Goal: Task Accomplishment & Management: Manage account settings

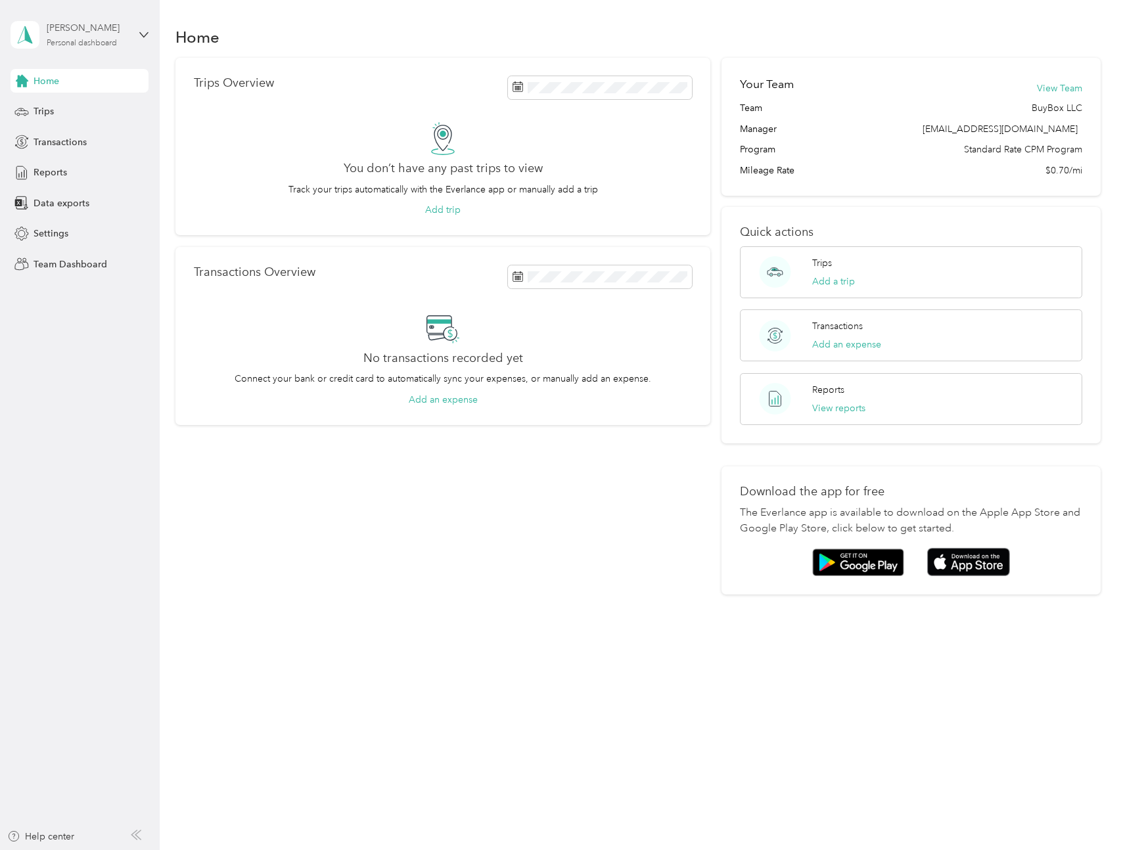
click at [112, 45] on div "Personal dashboard" at bounding box center [82, 43] width 70 height 8
click at [315, 39] on div "Home" at bounding box center [637, 37] width 924 height 28
click at [53, 185] on div "Home Trips Transactions Reports Data exports Settings Team Dashboard" at bounding box center [80, 172] width 138 height 207
click at [82, 36] on div "[PERSON_NAME] Personal dashboard" at bounding box center [88, 34] width 82 height 26
click at [67, 111] on div "Team dashboard" at bounding box center [57, 108] width 70 height 14
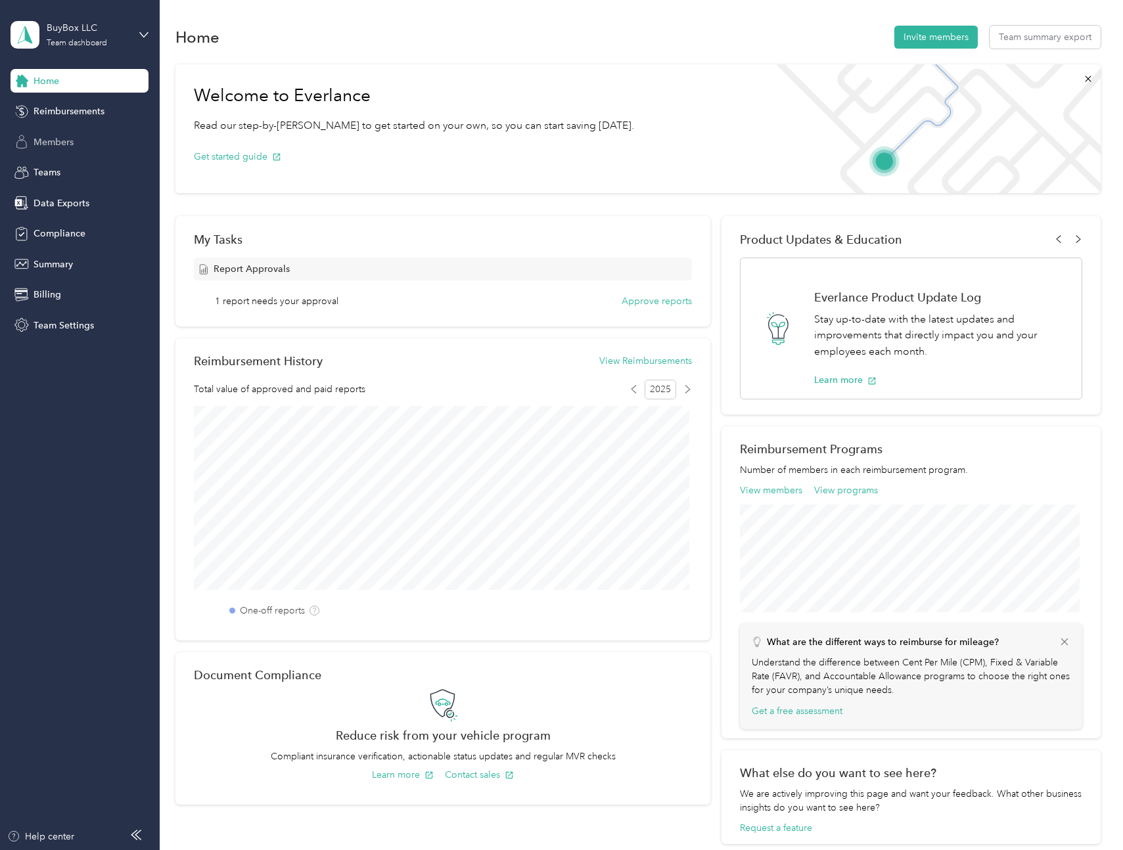
click at [88, 152] on div "Members" at bounding box center [80, 142] width 138 height 24
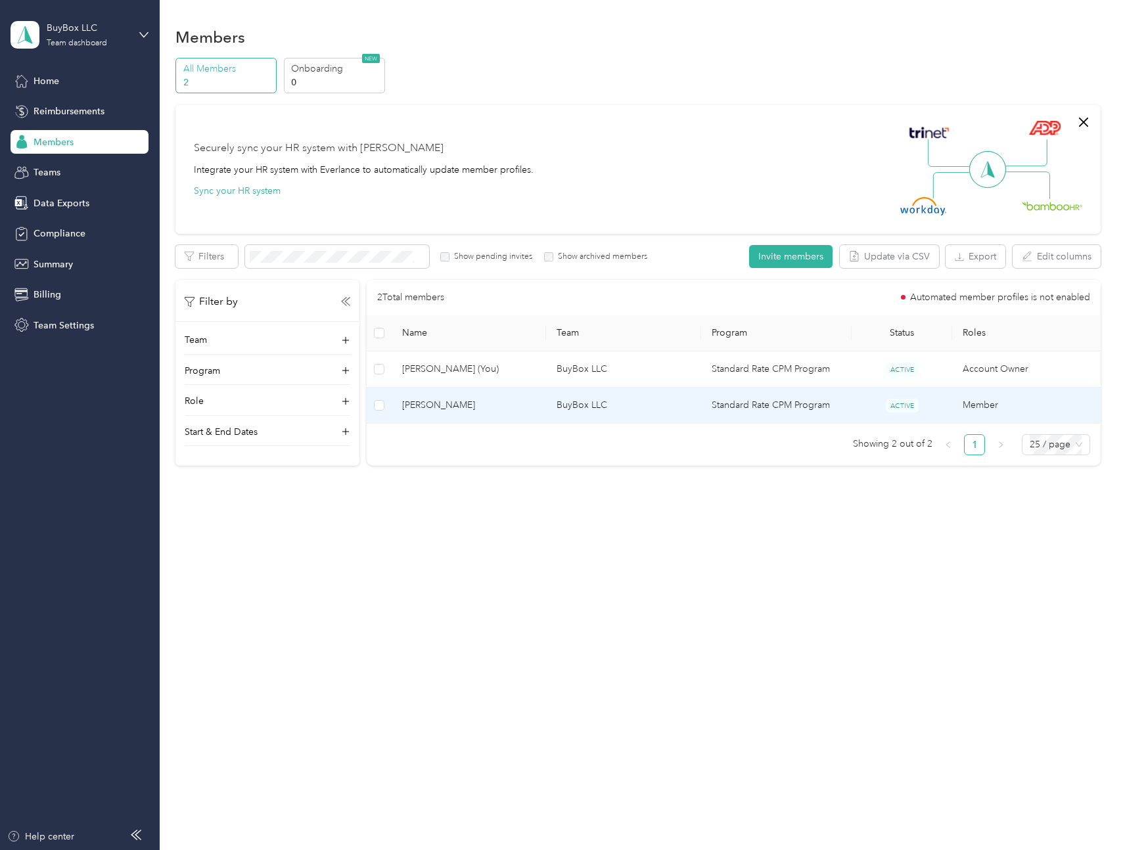
click at [436, 405] on span "[PERSON_NAME]" at bounding box center [469, 405] width 134 height 14
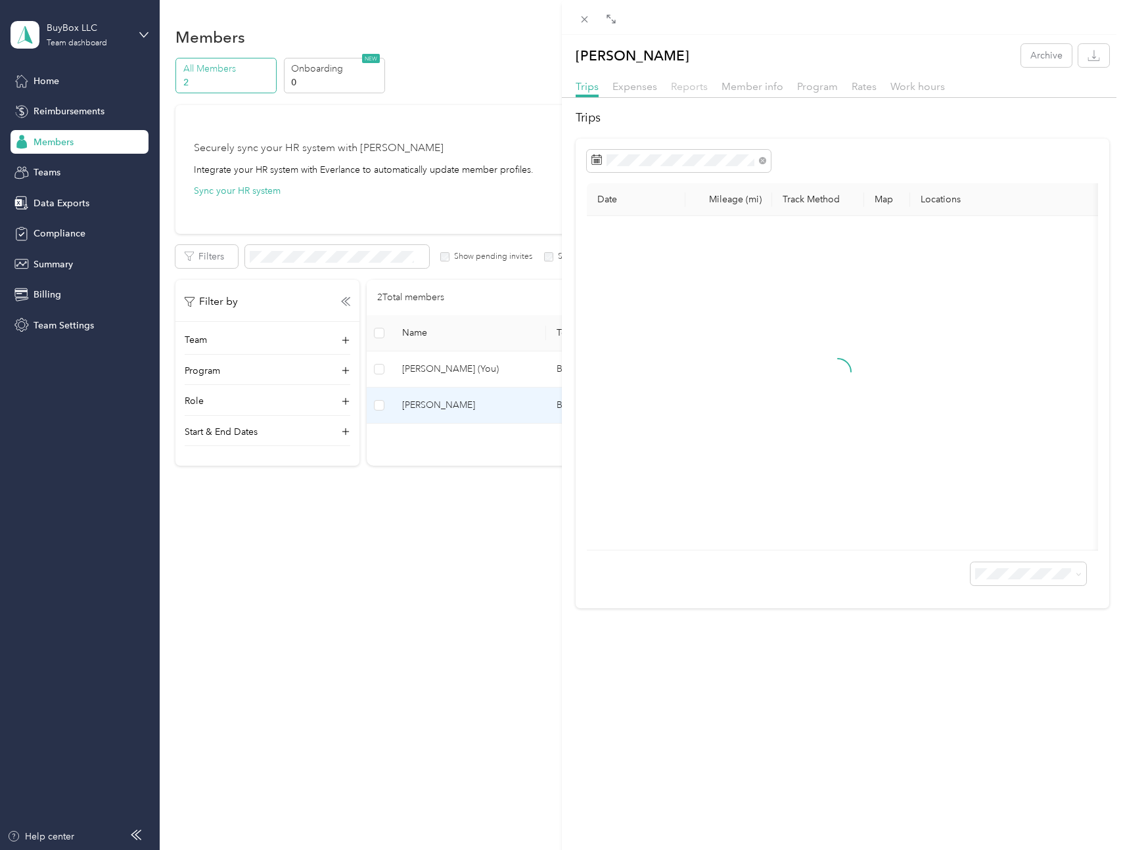
click at [683, 88] on span "Reports" at bounding box center [689, 86] width 37 height 12
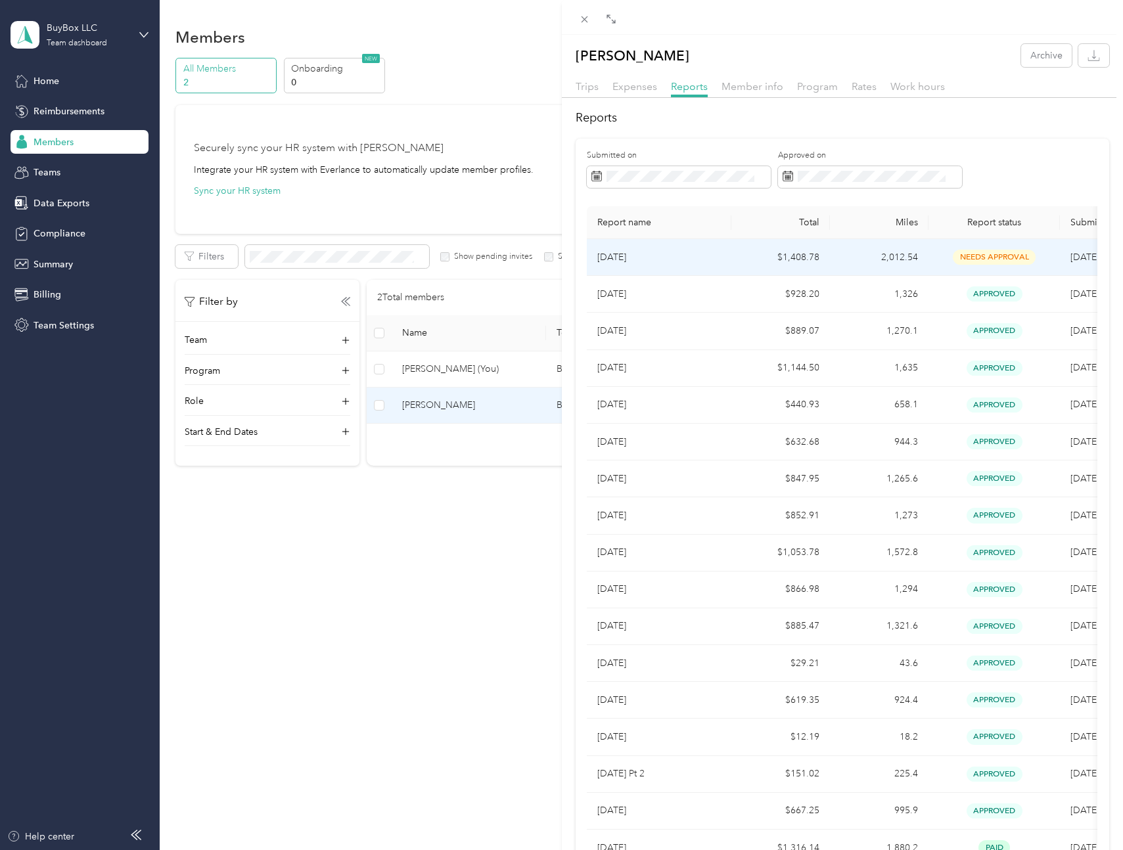
click at [841, 259] on td "2,012.54" at bounding box center [879, 257] width 99 height 37
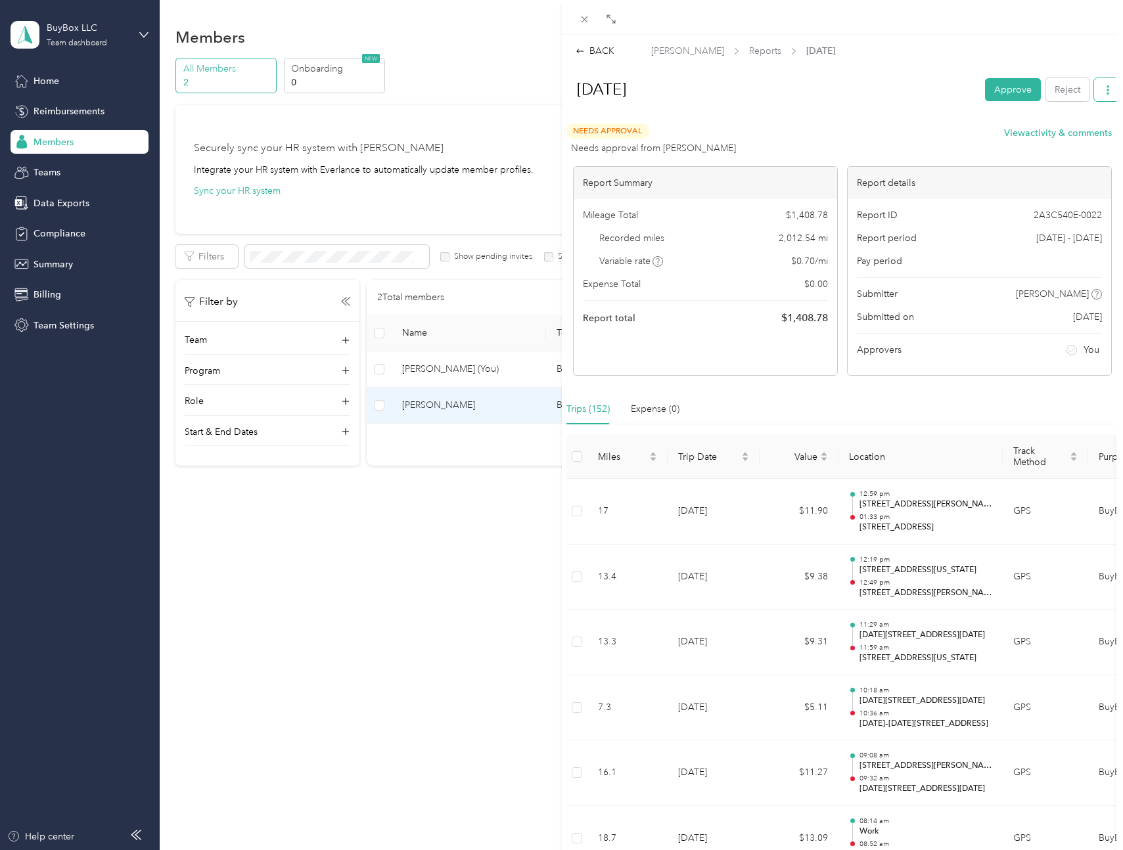
click at [1103, 84] on span "button" at bounding box center [1107, 89] width 9 height 11
click at [1040, 136] on span "Download" at bounding box center [1060, 138] width 43 height 14
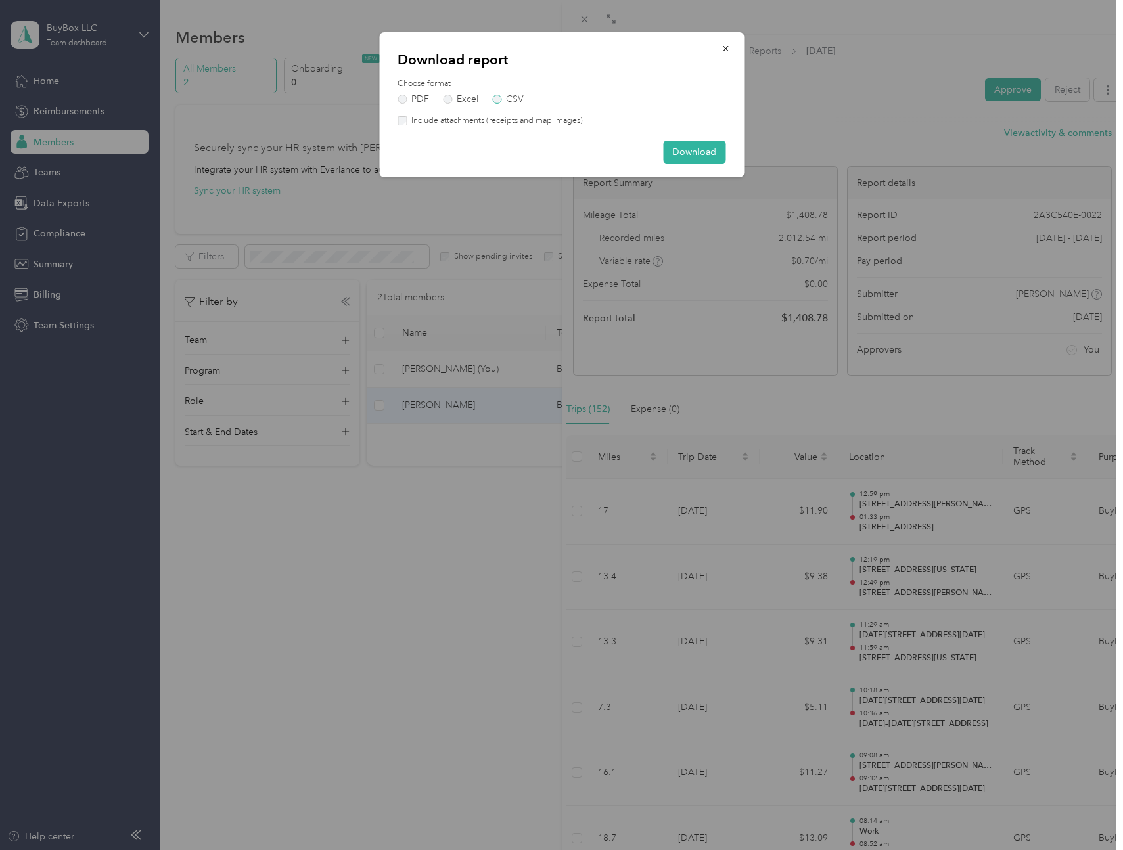
click at [493, 101] on label "CSV" at bounding box center [508, 99] width 32 height 9
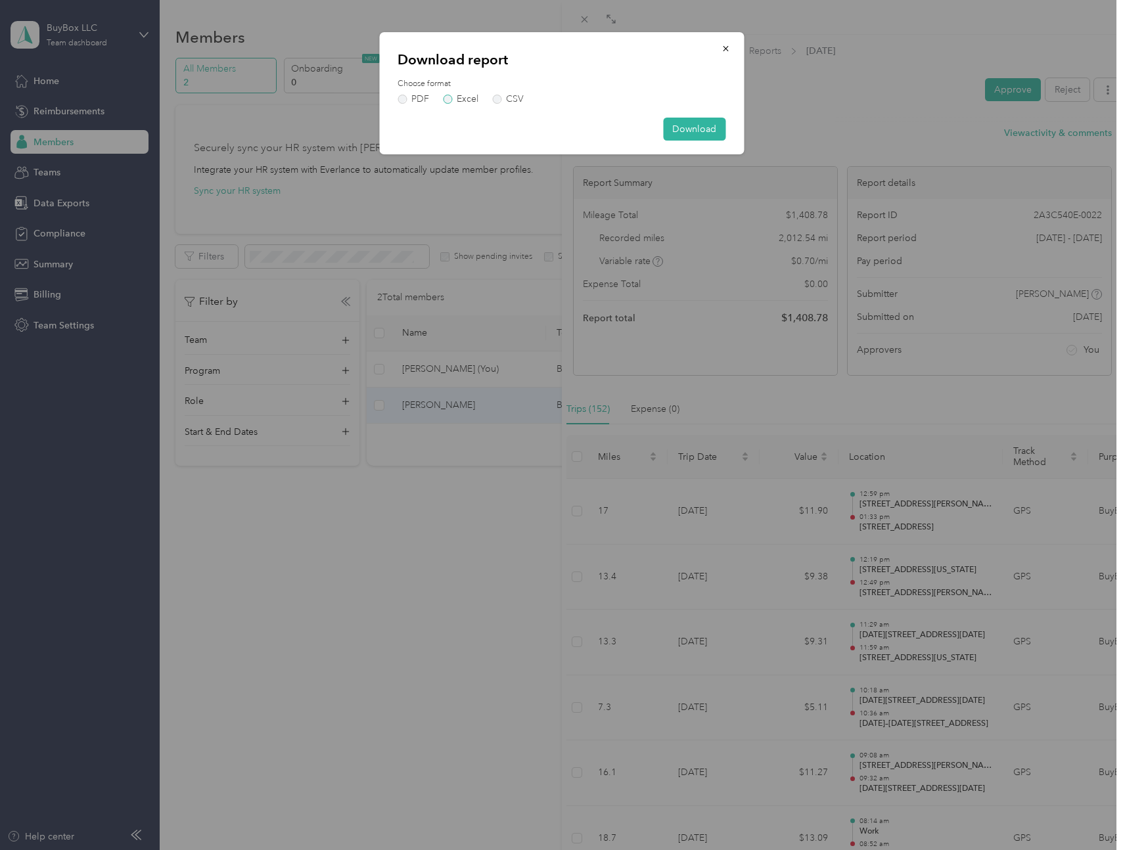
click at [456, 100] on label "Excel" at bounding box center [460, 99] width 35 height 9
click at [449, 98] on label "Excel" at bounding box center [460, 99] width 35 height 9
click at [706, 125] on button "Download" at bounding box center [694, 129] width 62 height 23
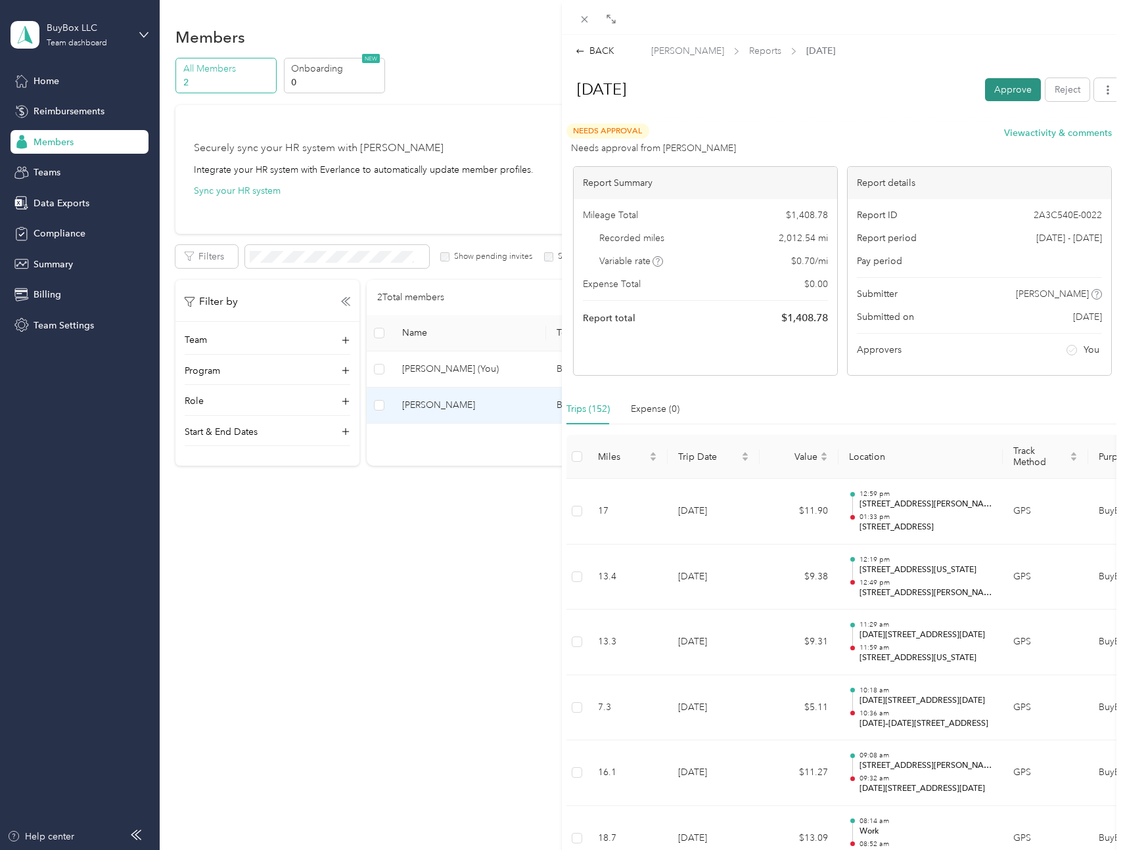
click at [1007, 88] on button "Approve" at bounding box center [1013, 89] width 56 height 23
click at [943, 87] on button "Mark as paid" at bounding box center [935, 89] width 72 height 23
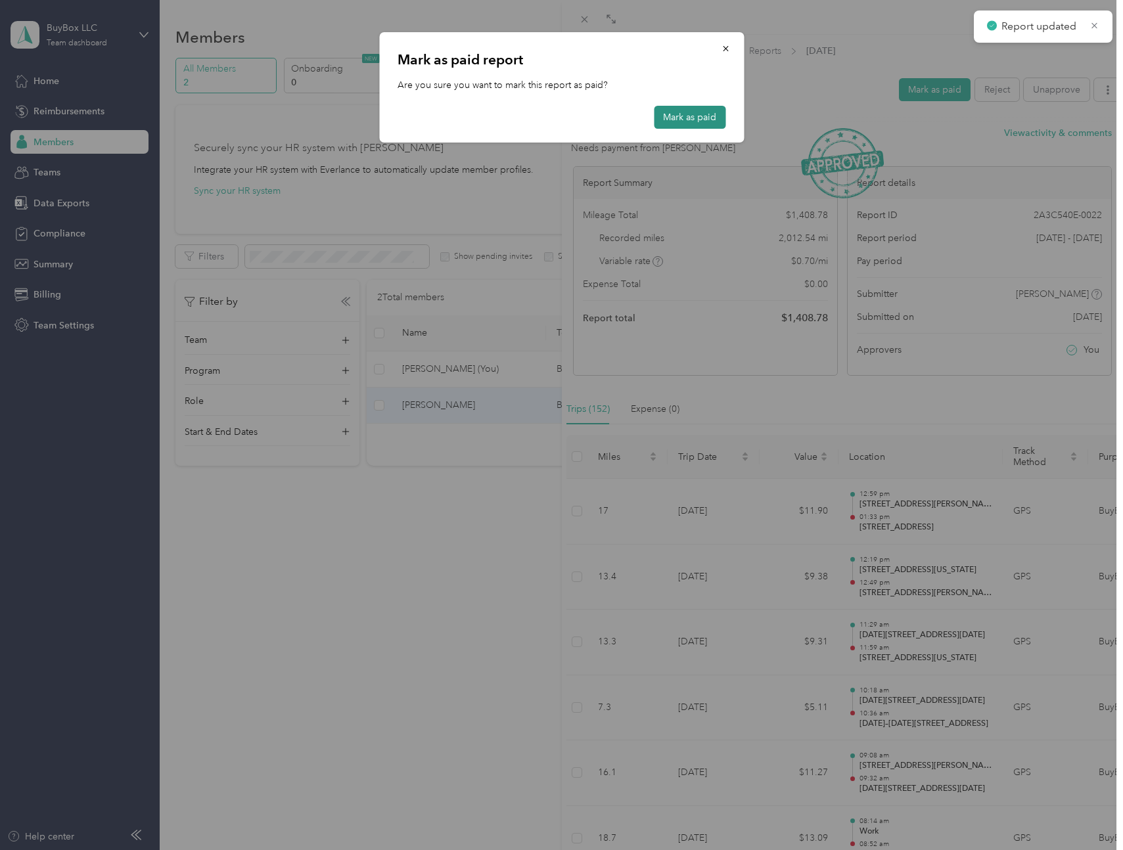
click at [710, 108] on button "Mark as paid" at bounding box center [690, 117] width 72 height 23
